Goal: Task Accomplishment & Management: Complete application form

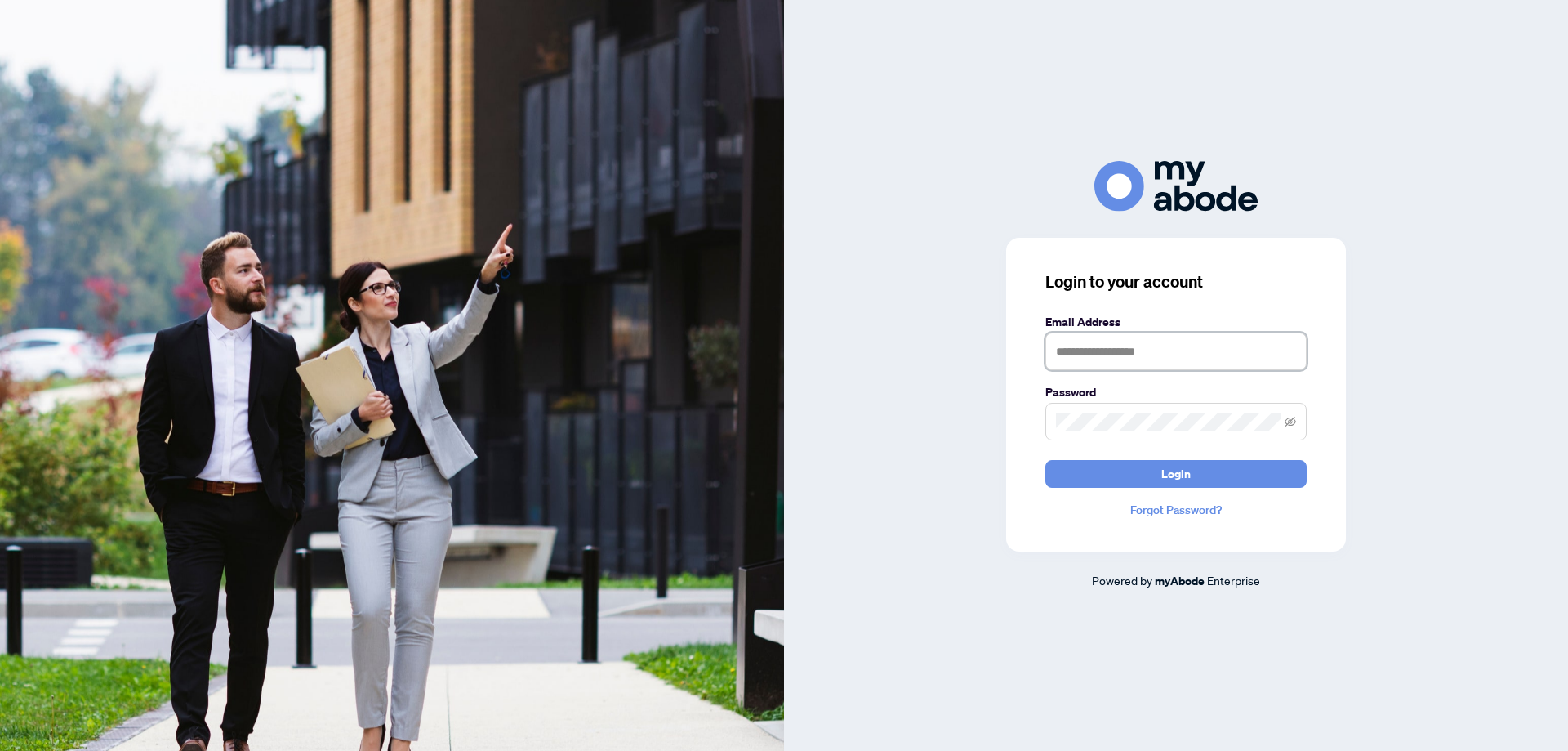
click at [1082, 352] on input "text" at bounding box center [1176, 350] width 262 height 37
type input "**********"
click at [1185, 467] on span "Login" at bounding box center [1176, 473] width 30 height 26
click at [964, 420] on div "**********" at bounding box center [1177, 375] width 784 height 428
click at [1183, 473] on span "Login" at bounding box center [1176, 473] width 30 height 26
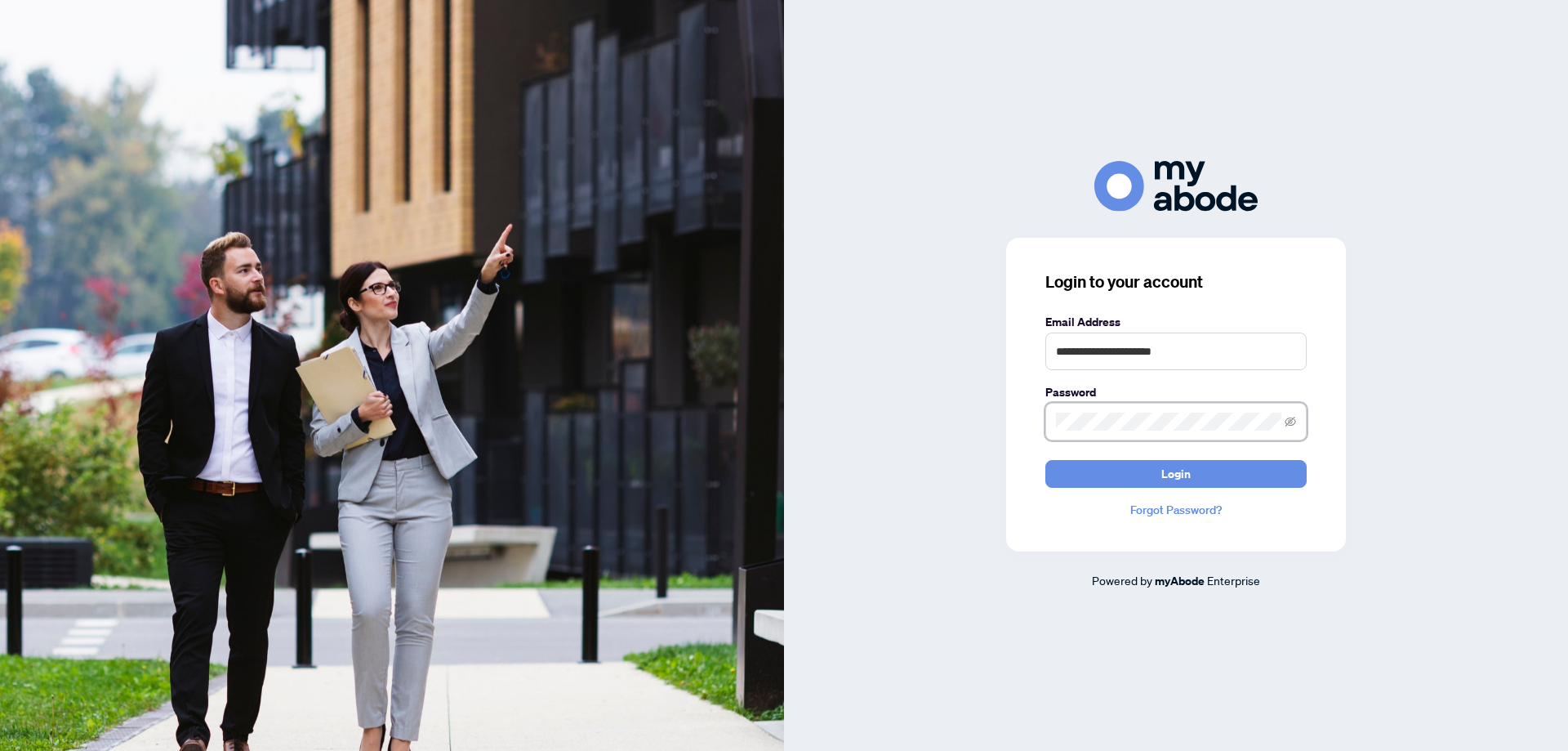
click at [974, 423] on div "**********" at bounding box center [1177, 375] width 784 height 428
click at [1171, 507] on link "Forgot Password?" at bounding box center [1176, 509] width 262 height 18
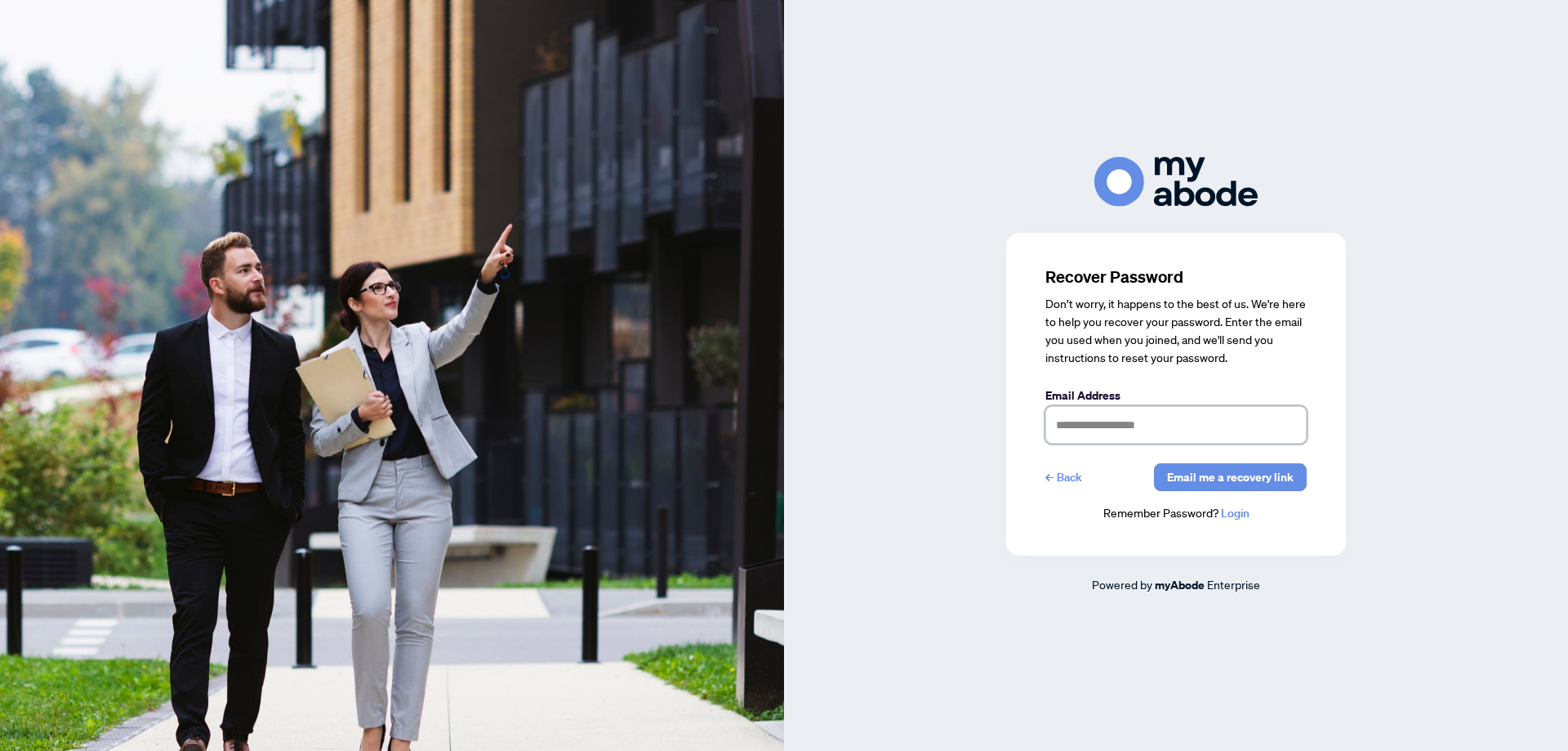
click at [1093, 426] on input "text" at bounding box center [1176, 424] width 262 height 37
type input "**********"
click at [1229, 479] on span "Email me a recovery link" at bounding box center [1230, 476] width 127 height 26
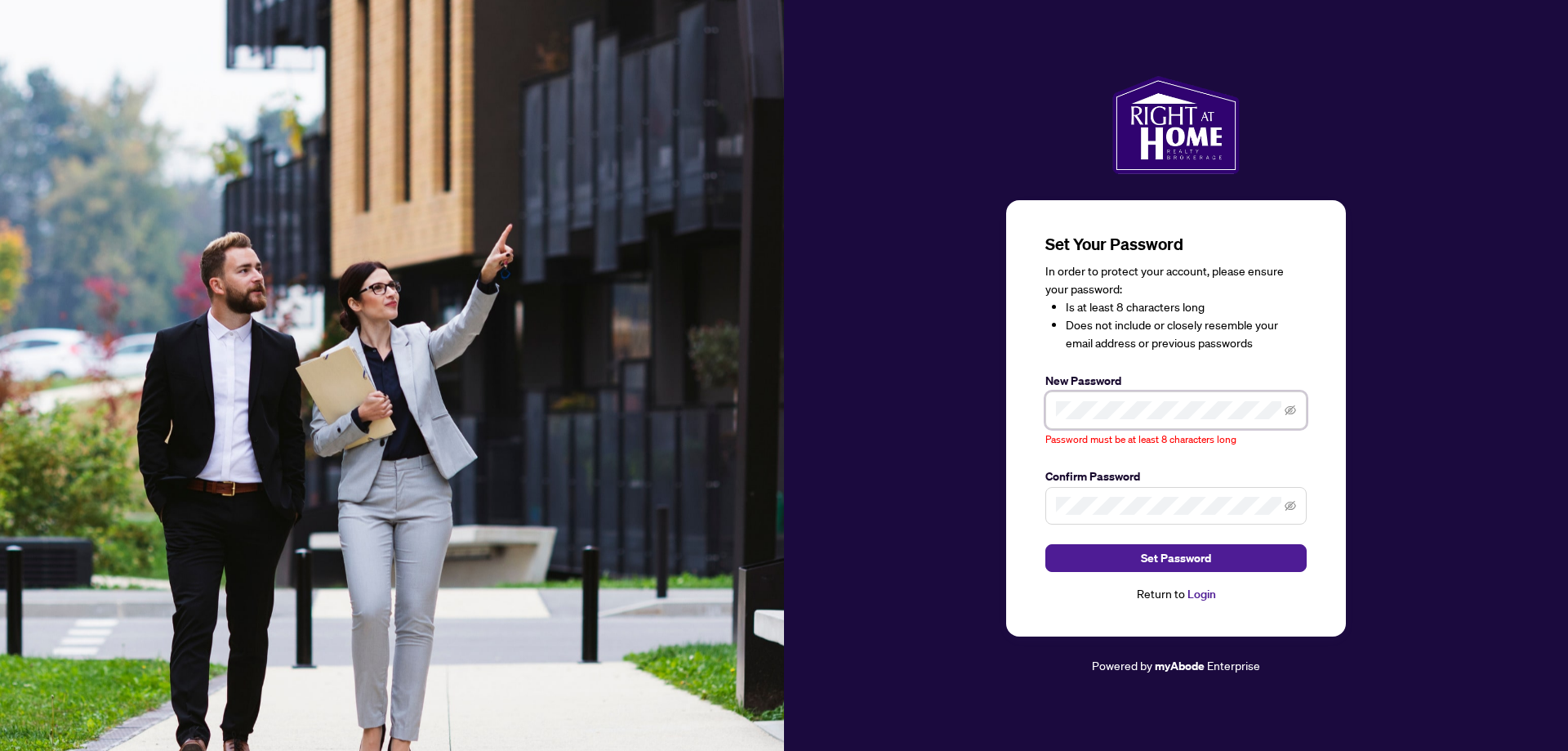
click at [1013, 415] on div "Set Your Password In order to protect your account, please ensure your password…" at bounding box center [1176, 418] width 340 height 436
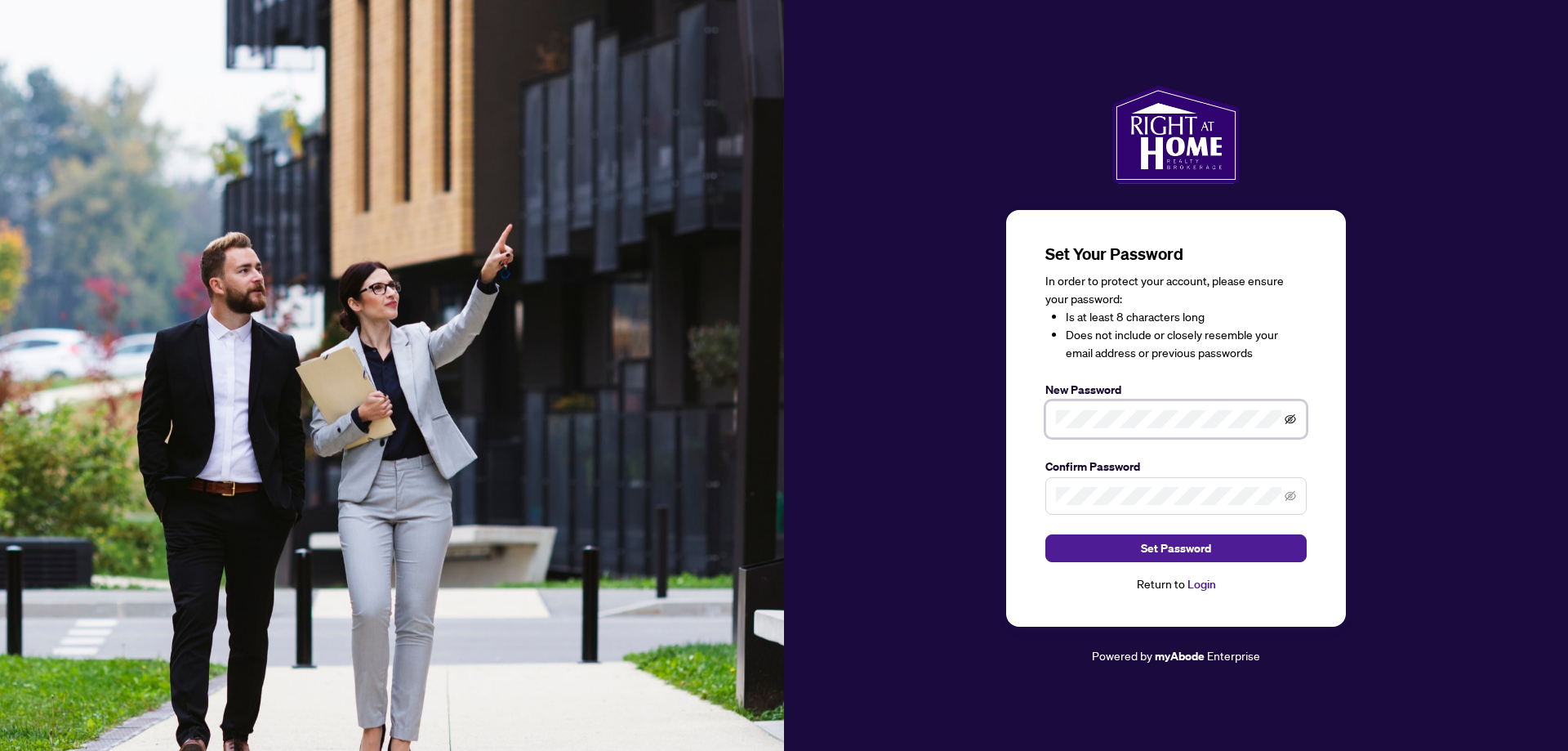
click at [1289, 417] on icon "eye-invisible" at bounding box center [1291, 419] width 11 height 11
click at [903, 423] on div "Set Your Password In order to protect your account, please ensure your password…" at bounding box center [1177, 375] width 784 height 580
click at [1186, 549] on span "Set Password" at bounding box center [1177, 547] width 70 height 26
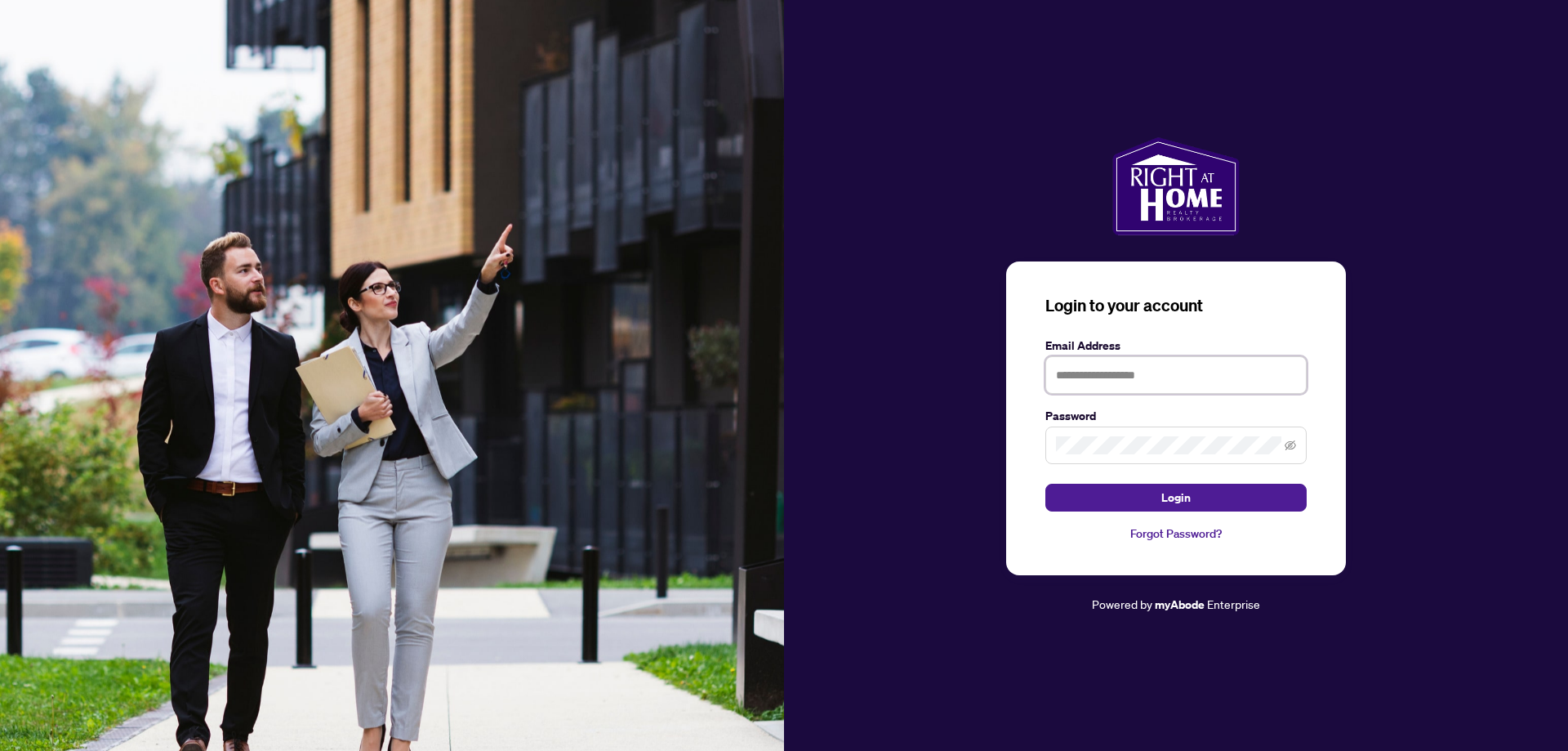
click at [1114, 379] on input "text" at bounding box center [1176, 374] width 262 height 37
type input "**********"
click at [1069, 435] on span at bounding box center [1176, 445] width 262 height 37
click at [1183, 500] on span "Login" at bounding box center [1176, 497] width 30 height 26
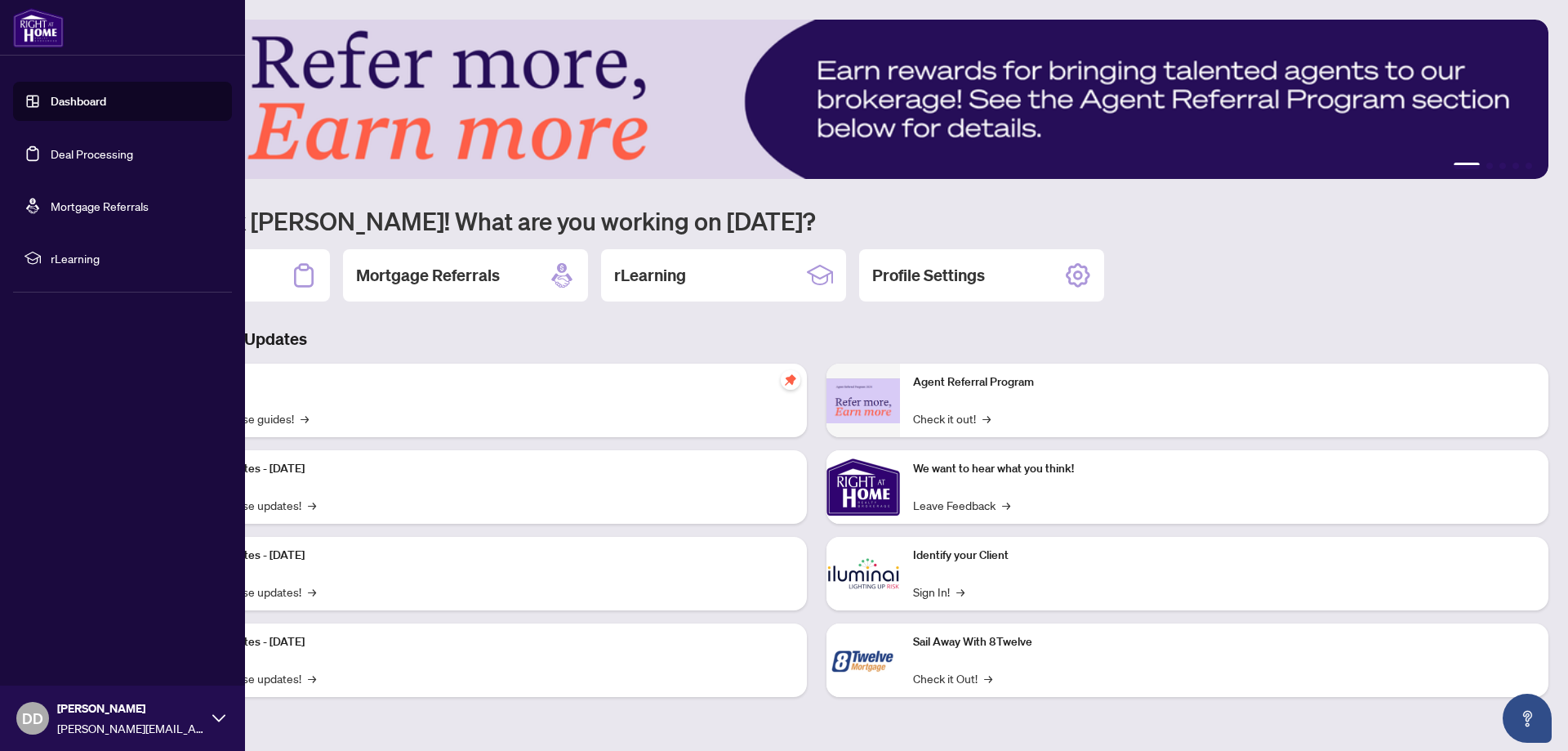
click at [88, 98] on link "Dashboard" at bounding box center [78, 101] width 55 height 14
click at [60, 94] on link "Dashboard" at bounding box center [78, 101] width 55 height 14
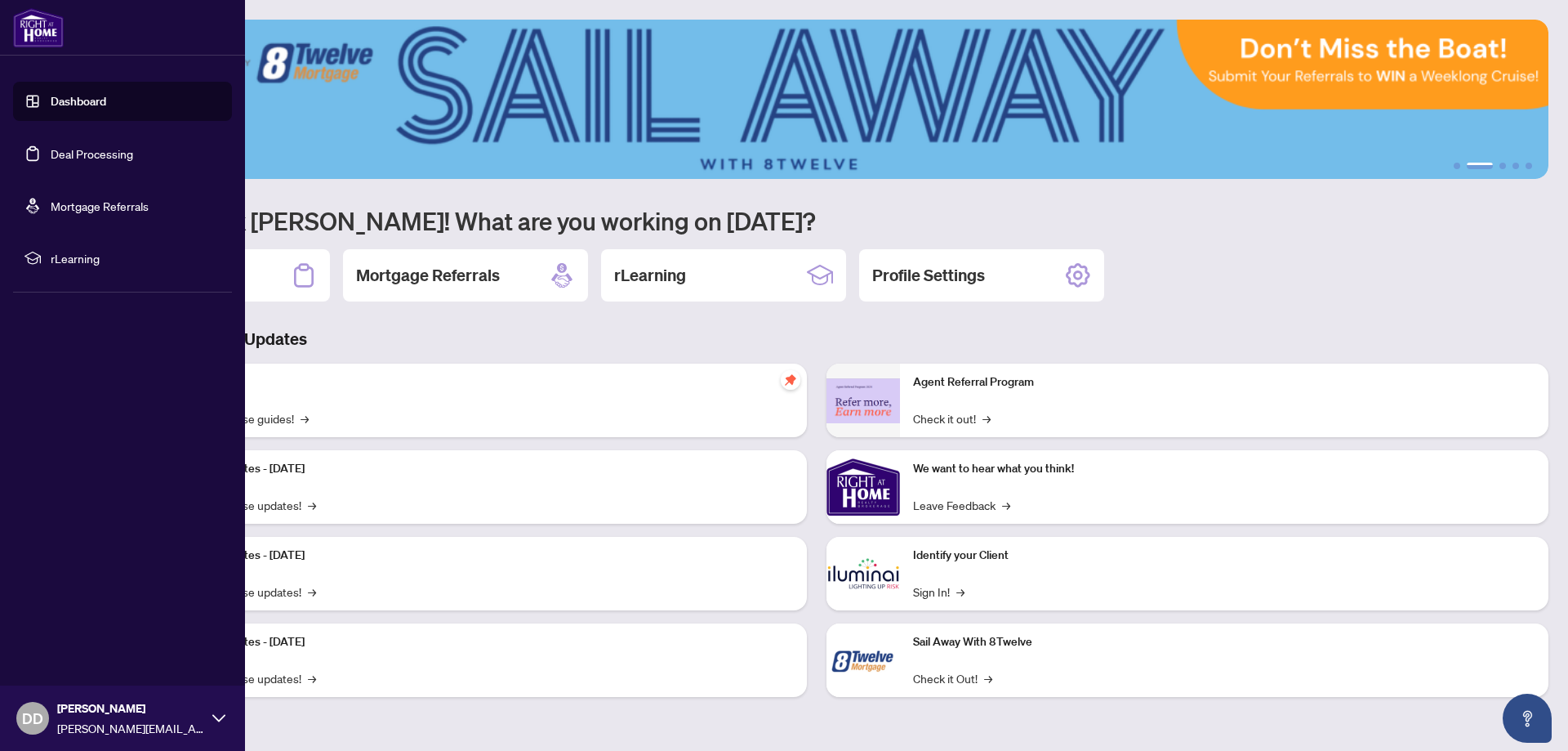
click at [78, 157] on link "Deal Processing" at bounding box center [91, 153] width 83 height 14
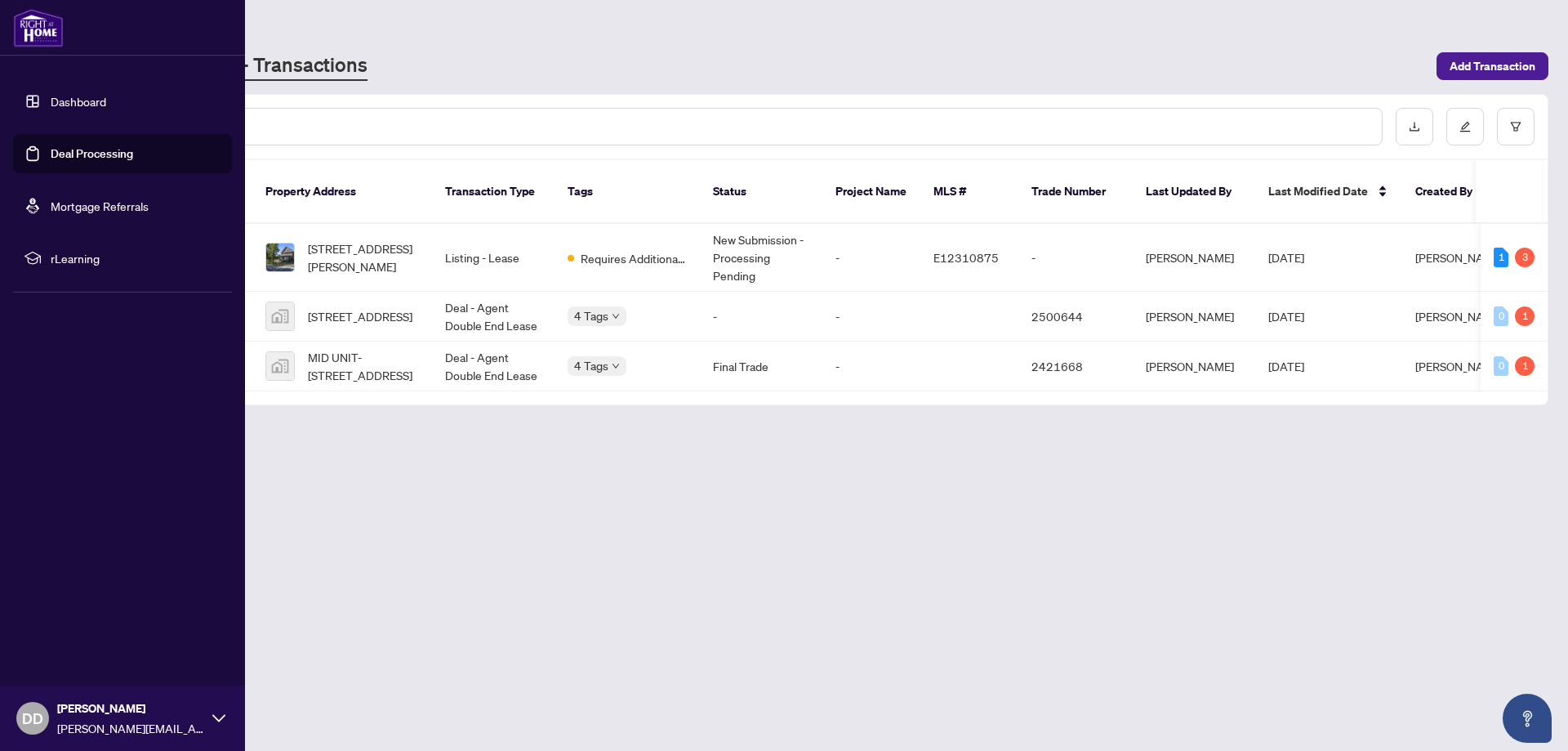
click at [76, 103] on link "Dashboard" at bounding box center [78, 101] width 55 height 14
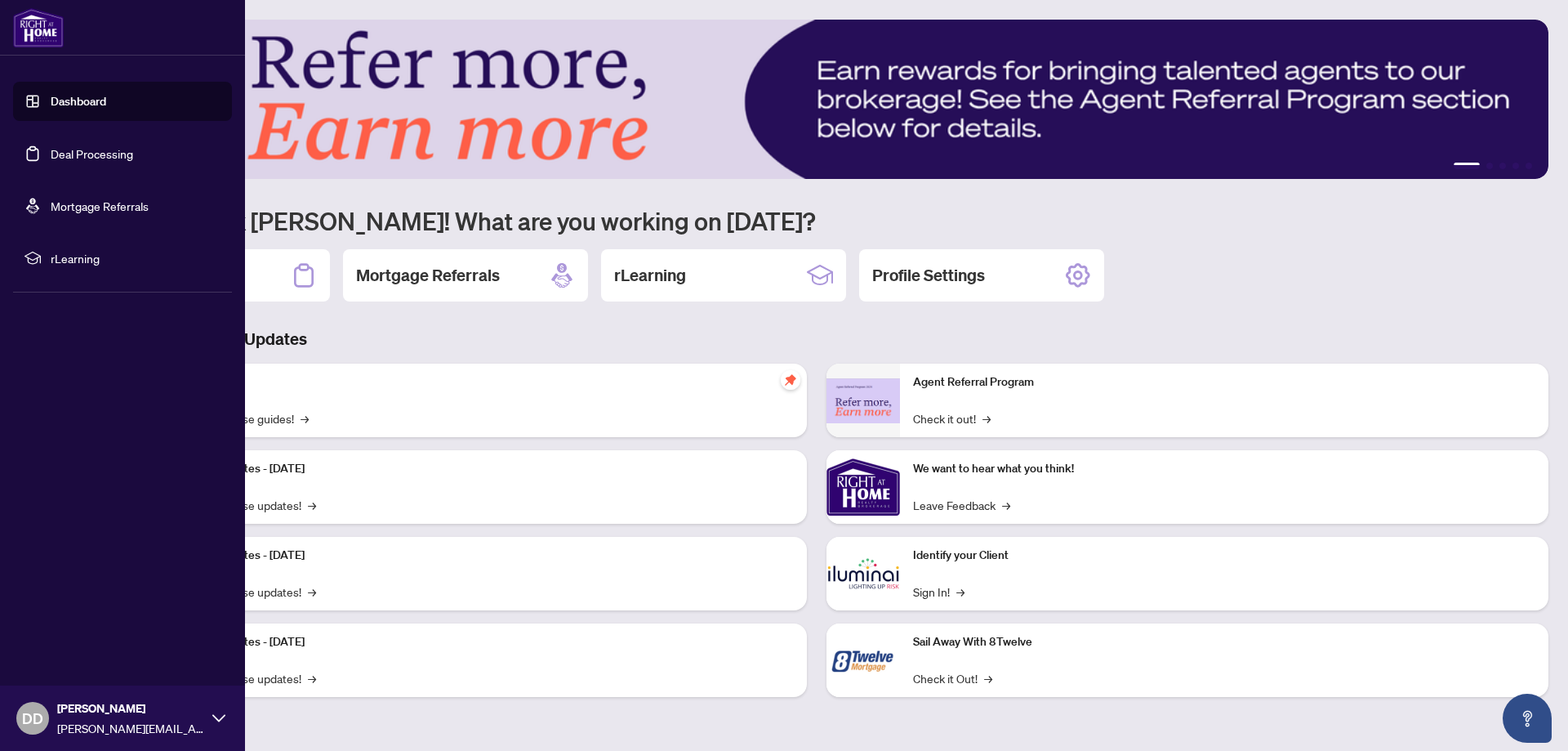
click at [32, 26] on img at bounding box center [38, 28] width 50 height 39
click at [84, 107] on link "Dashboard" at bounding box center [78, 101] width 55 height 14
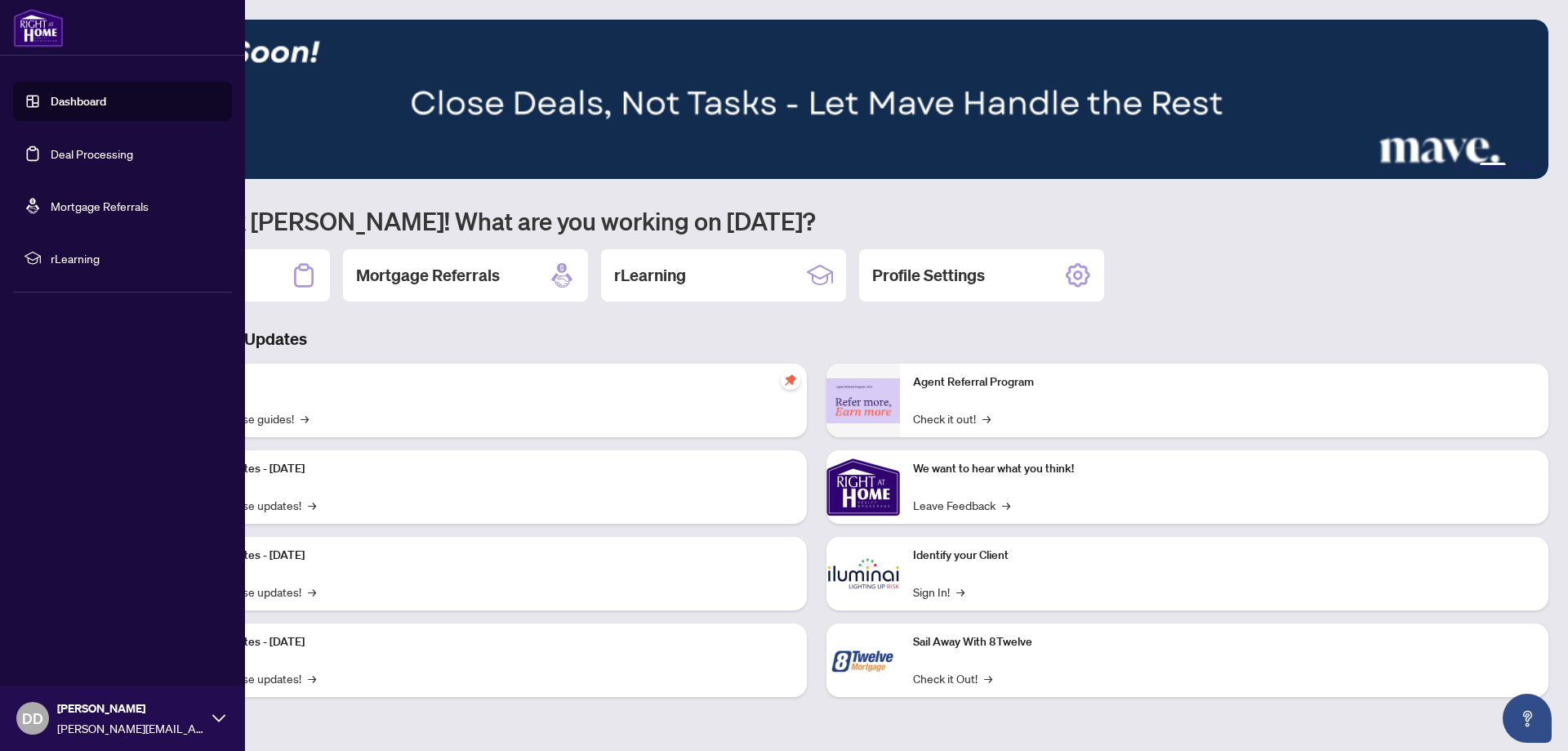
click at [95, 150] on link "Deal Processing" at bounding box center [91, 153] width 83 height 14
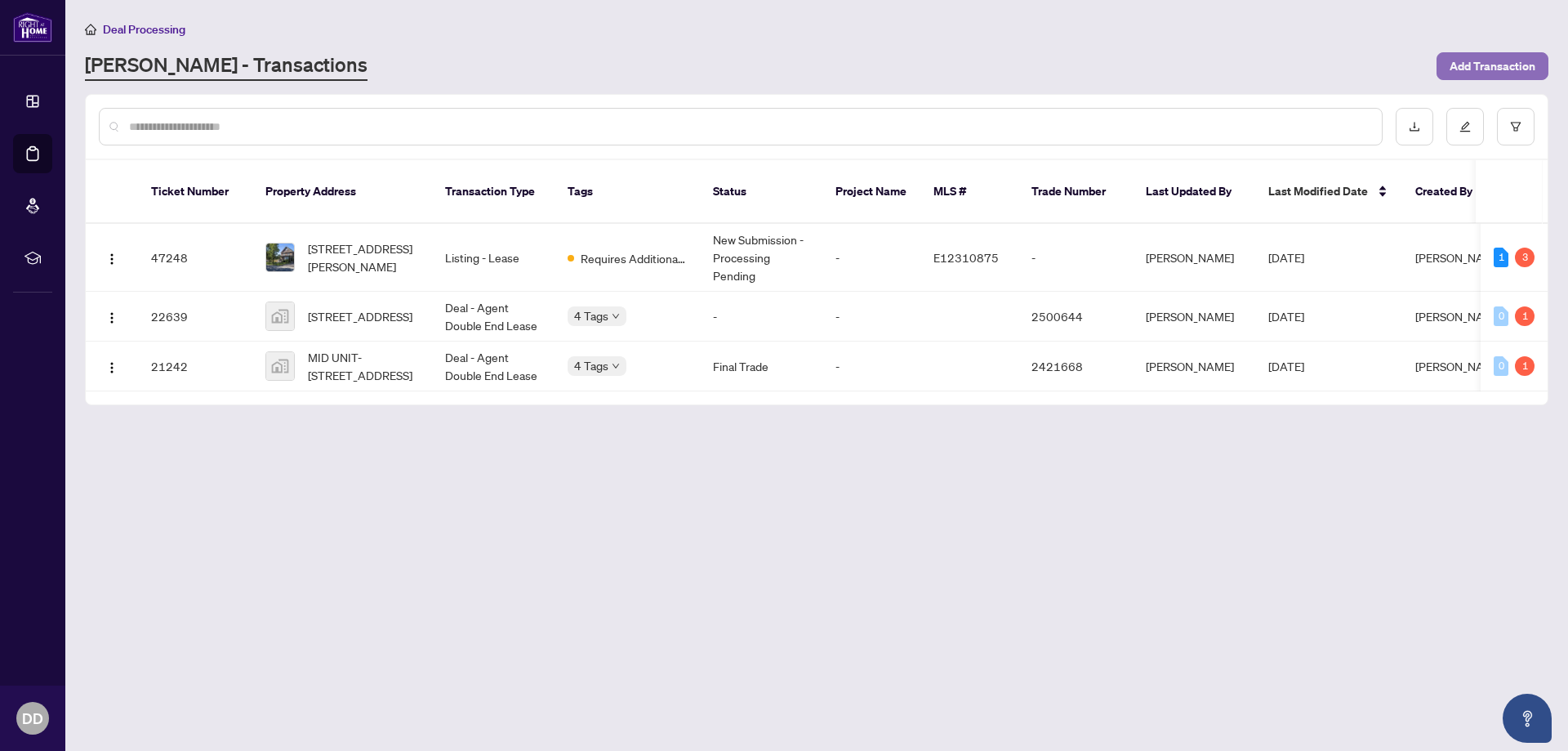
click at [1509, 59] on span "Add Transaction" at bounding box center [1493, 66] width 86 height 26
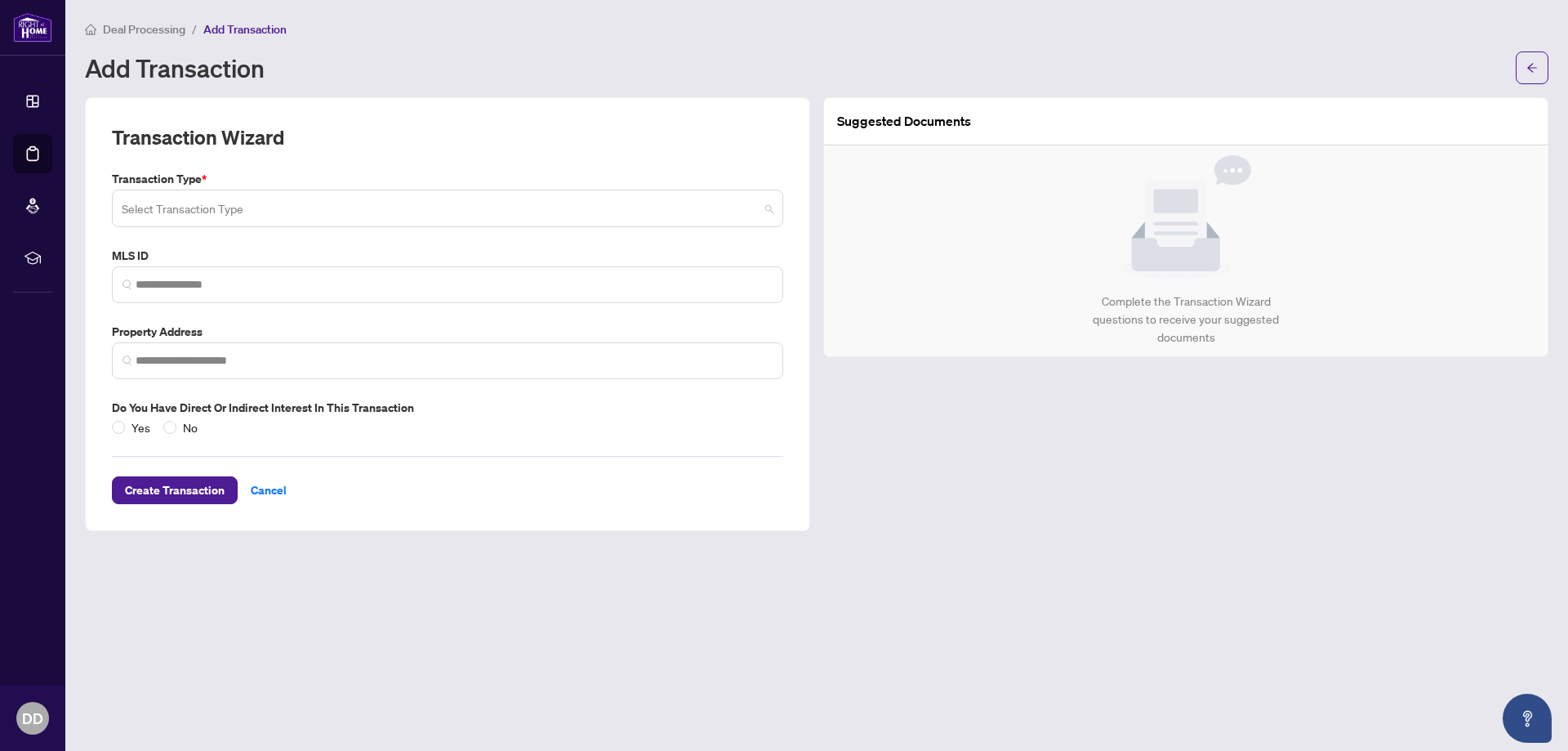
click at [202, 209] on input "search" at bounding box center [440, 211] width 637 height 36
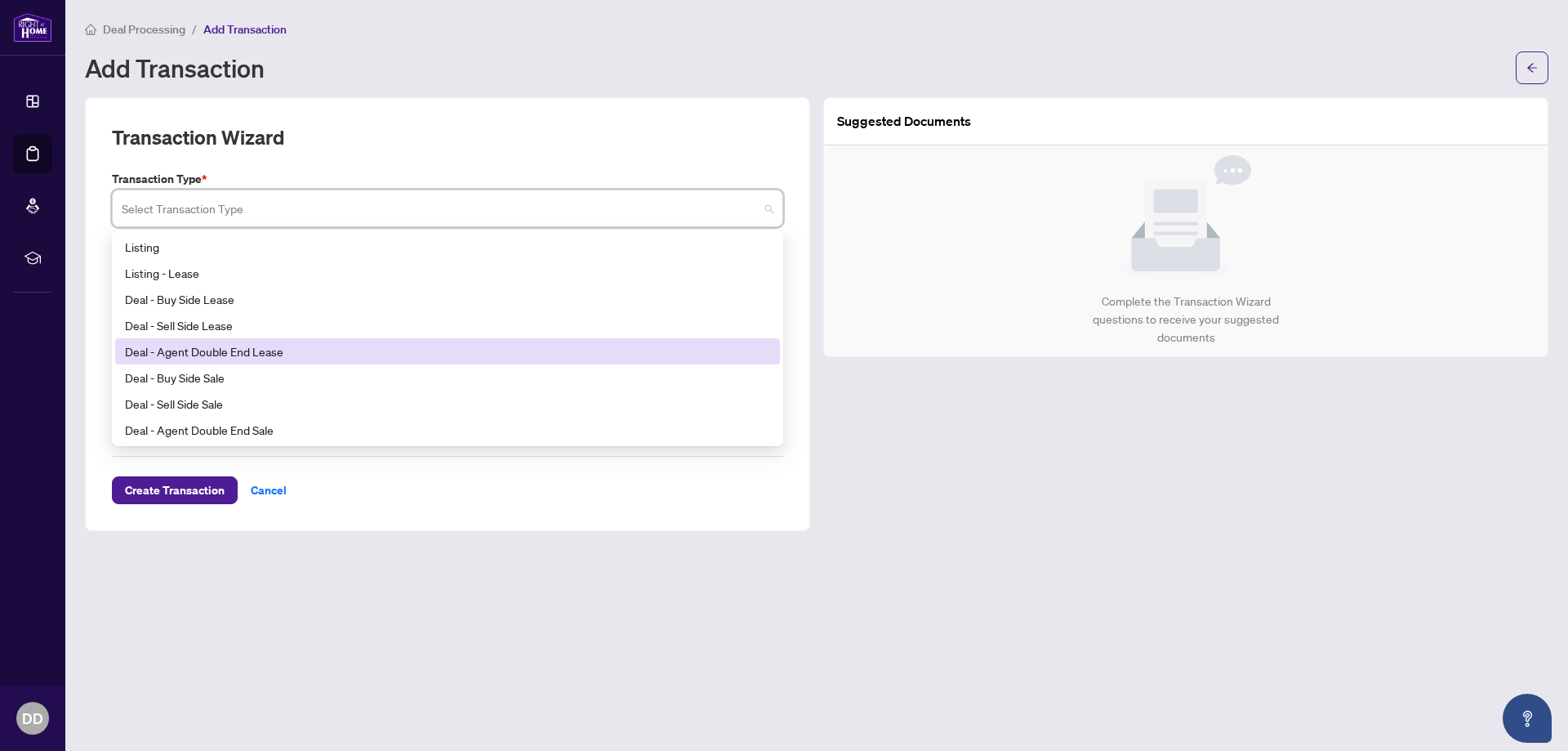
click at [185, 351] on div "Deal - Agent Double End Lease" at bounding box center [447, 351] width 645 height 18
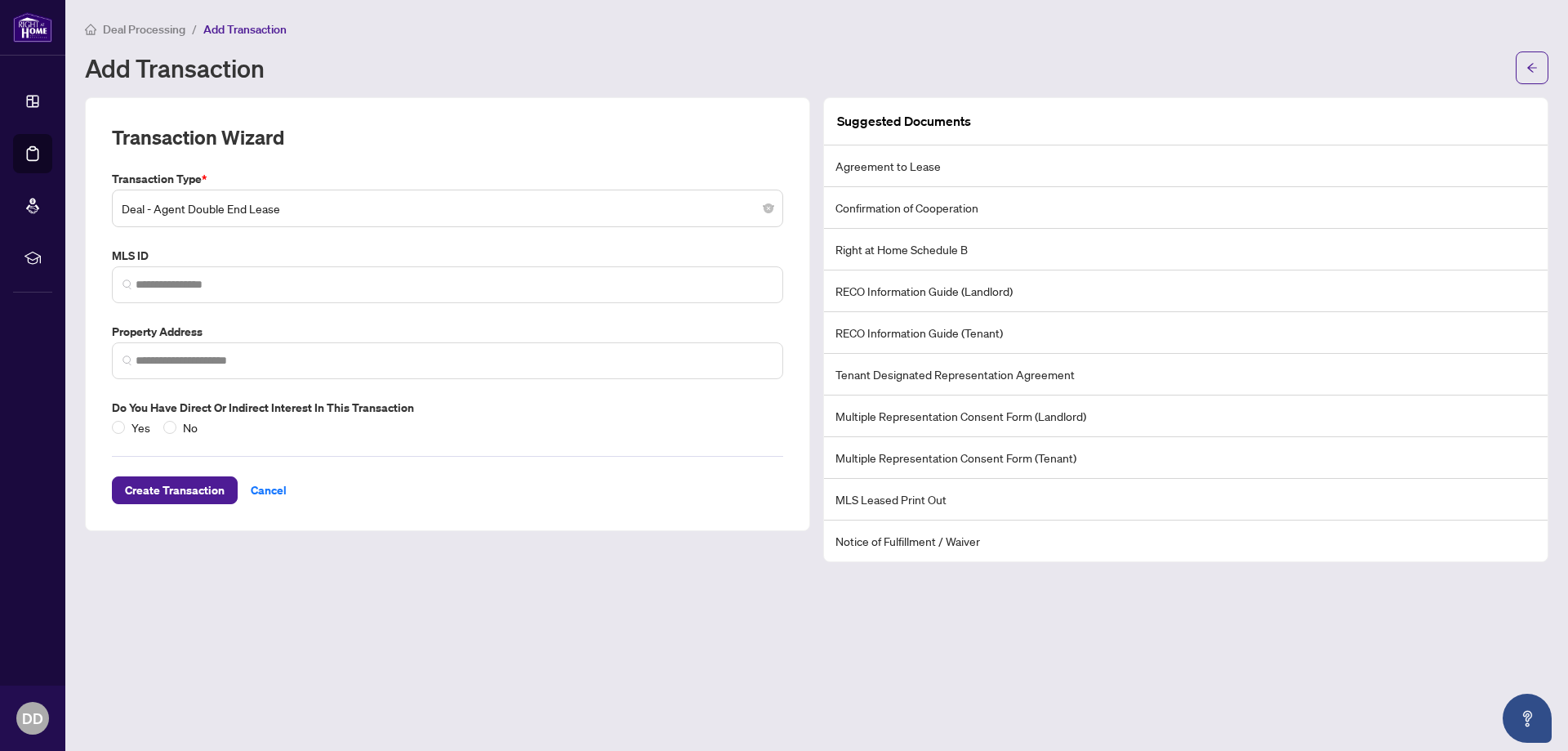
click at [982, 415] on li "Multiple Representation Consent Form (Landlord)" at bounding box center [1186, 416] width 724 height 42
